Goal: Navigation & Orientation: Find specific page/section

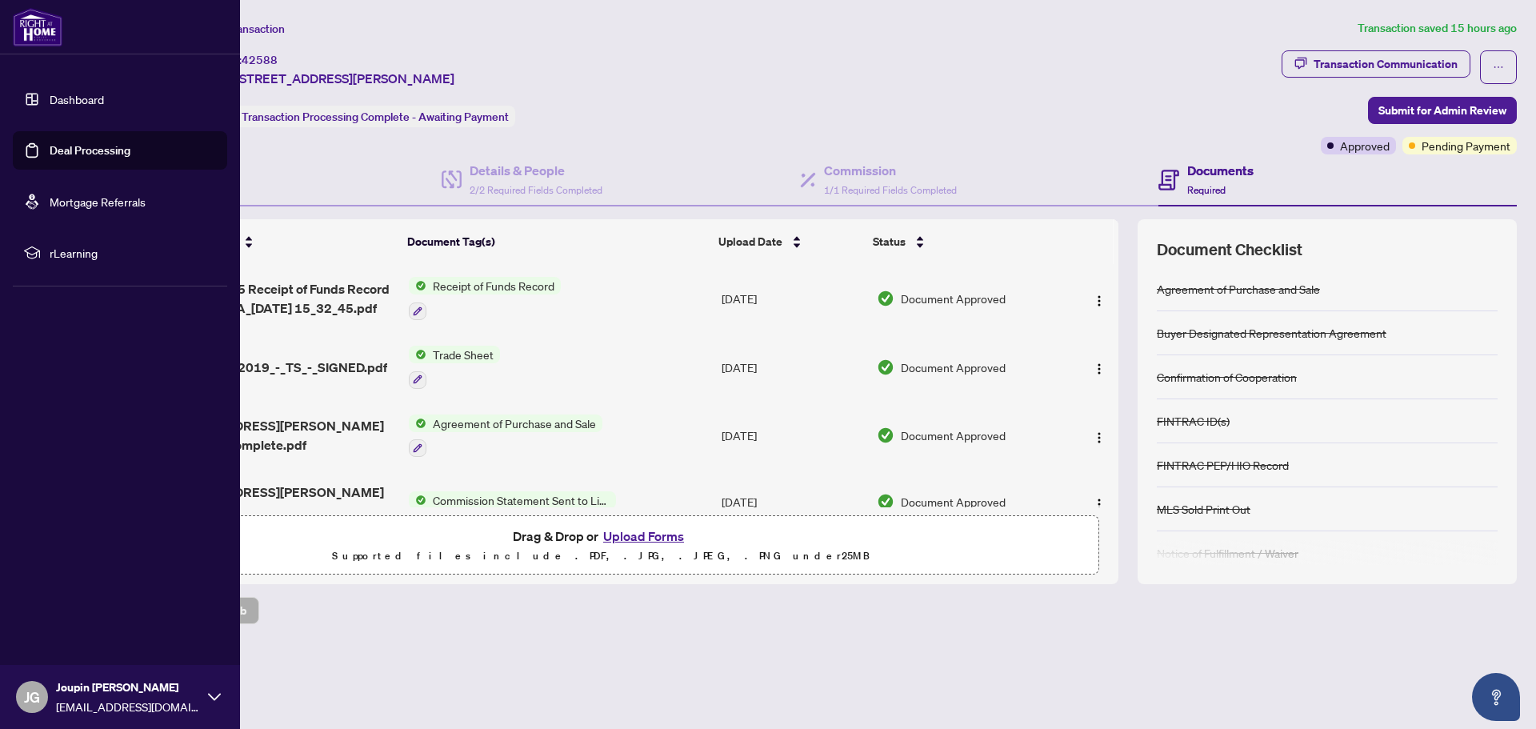
click at [50, 92] on link "Dashboard" at bounding box center [77, 99] width 54 height 14
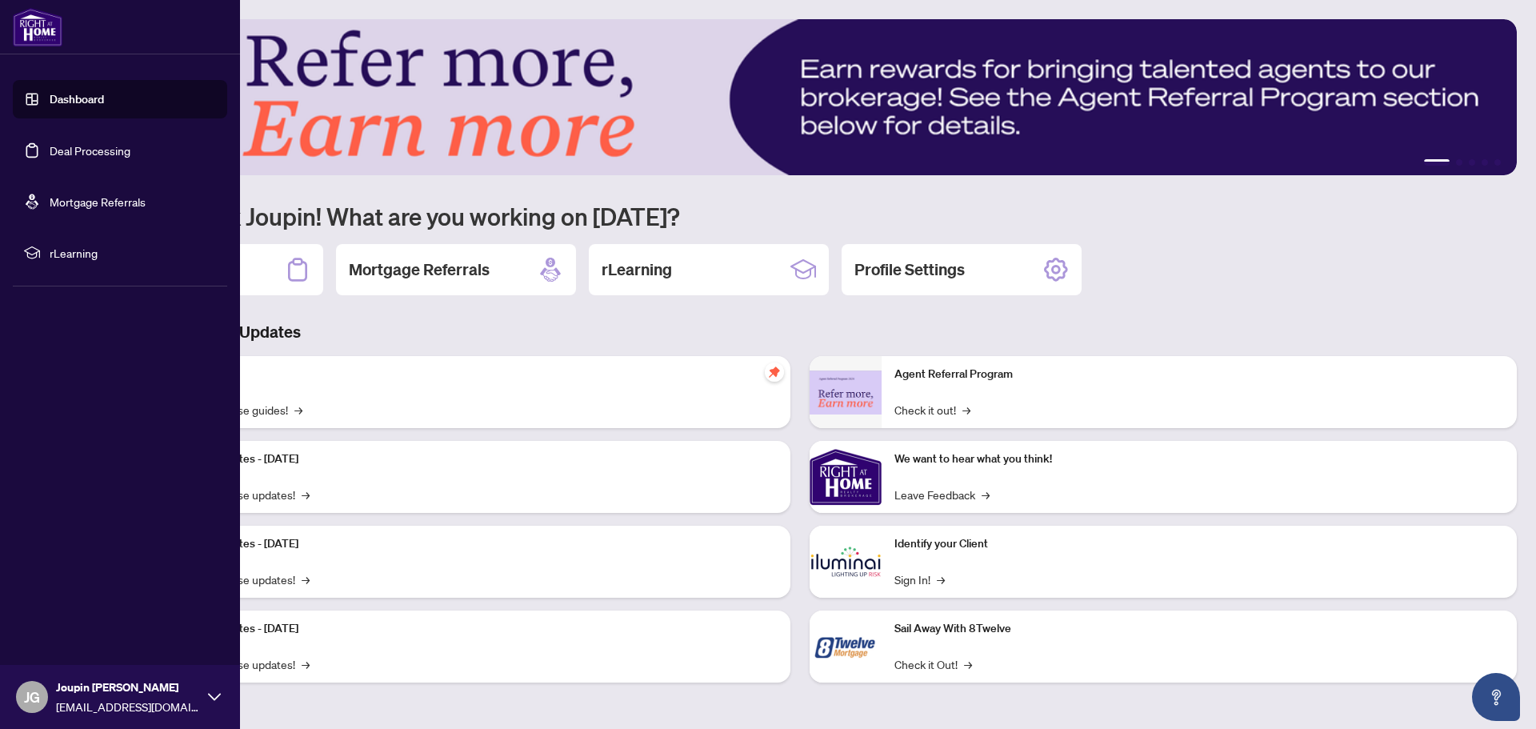
click at [92, 206] on link "Mortgage Referrals" at bounding box center [98, 201] width 96 height 14
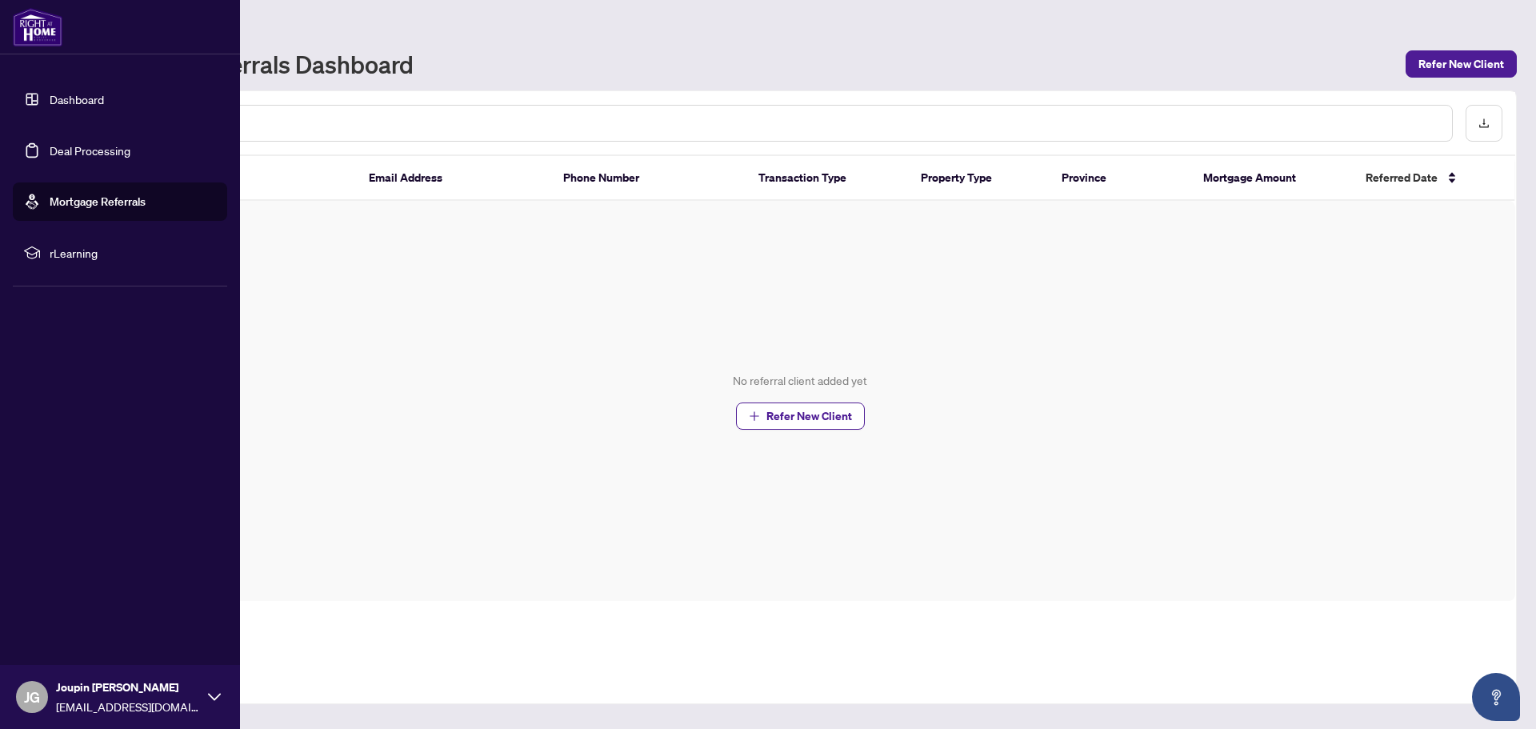
click at [90, 249] on span "rLearning" at bounding box center [133, 253] width 166 height 18
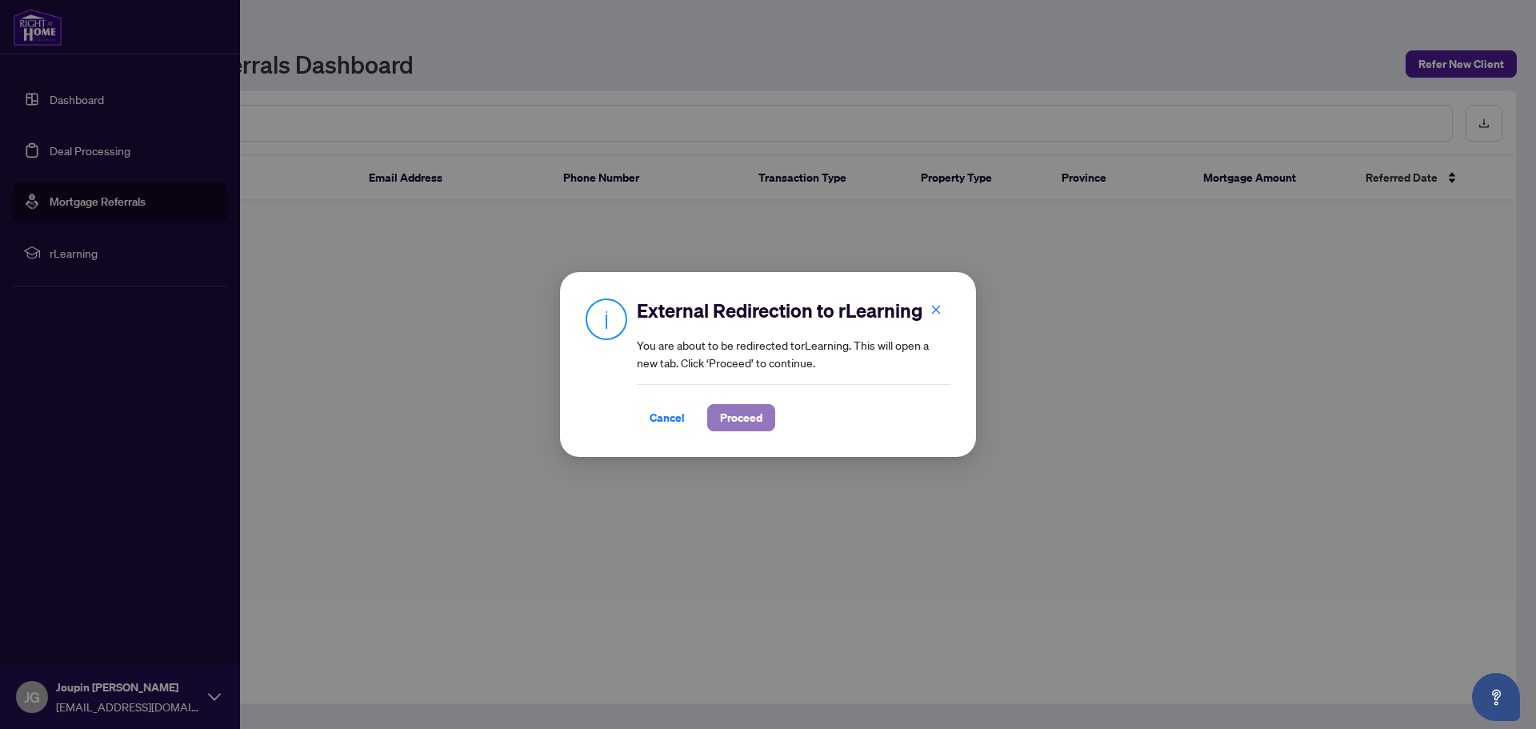
click at [735, 420] on span "Proceed" at bounding box center [741, 418] width 42 height 26
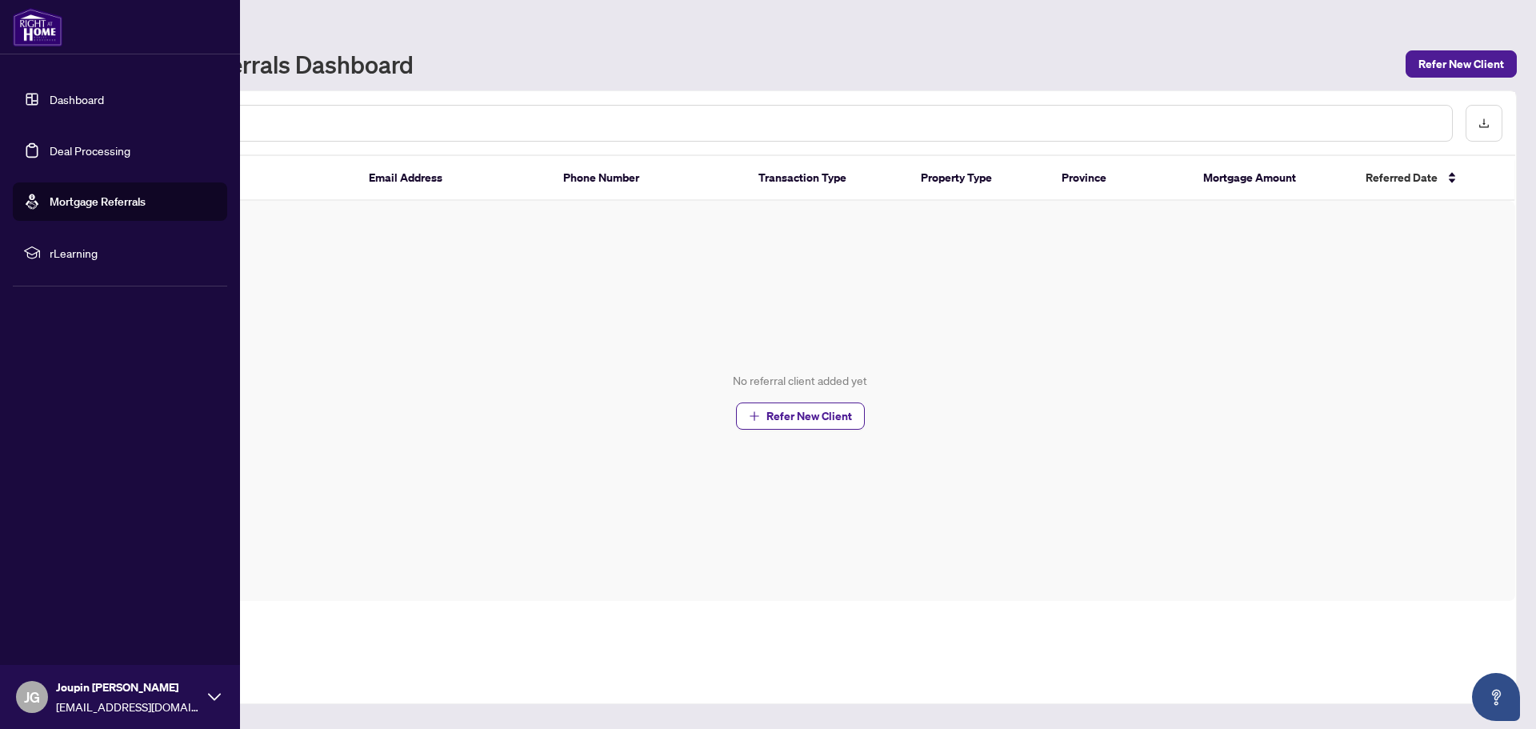
click at [77, 151] on link "Deal Processing" at bounding box center [90, 150] width 81 height 14
